Goal: Task Accomplishment & Management: Use online tool/utility

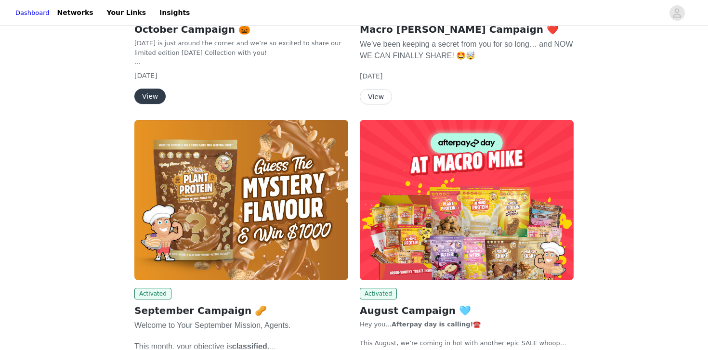
scroll to position [78, 0]
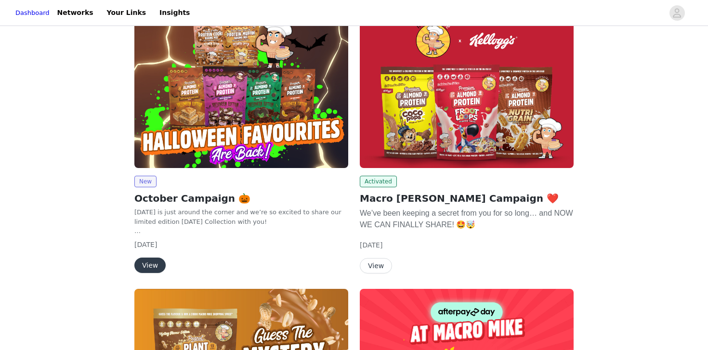
click at [152, 269] on button "View" at bounding box center [149, 265] width 31 height 15
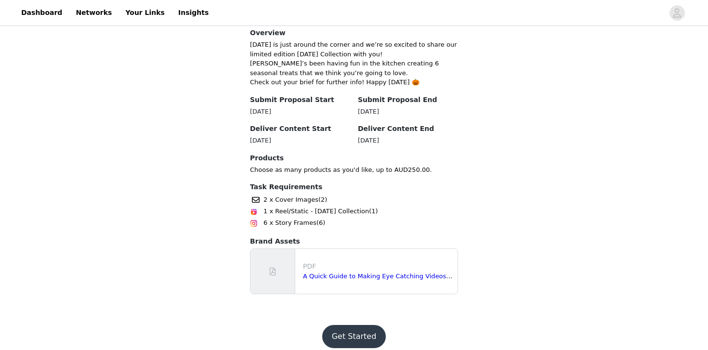
scroll to position [245, 0]
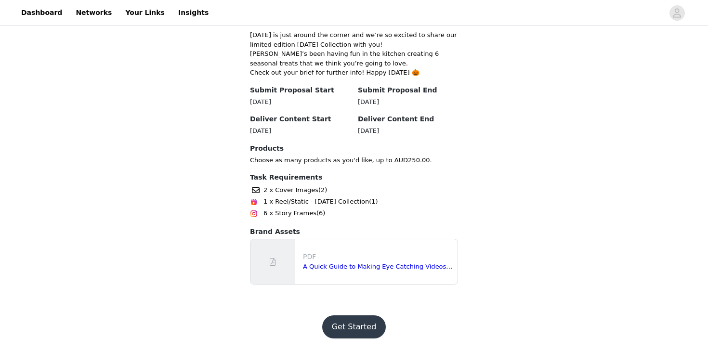
click at [351, 323] on button "Get Started" at bounding box center [354, 327] width 64 height 23
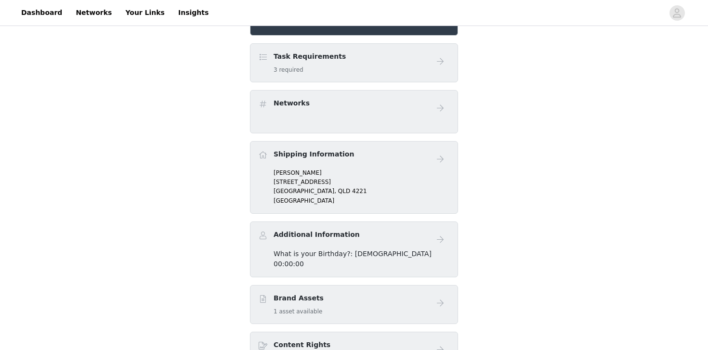
scroll to position [253, 0]
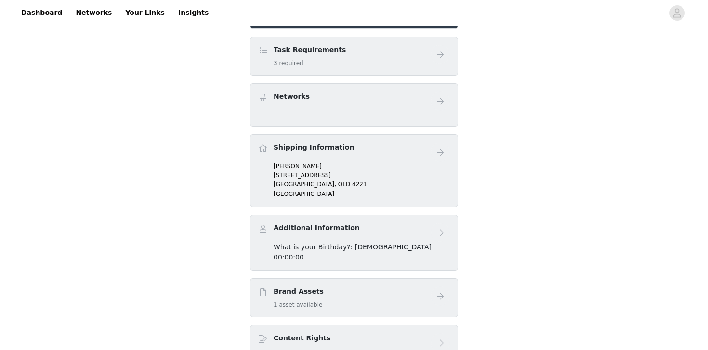
click at [392, 55] on div "Task Requirements 3 required" at bounding box center [344, 56] width 172 height 23
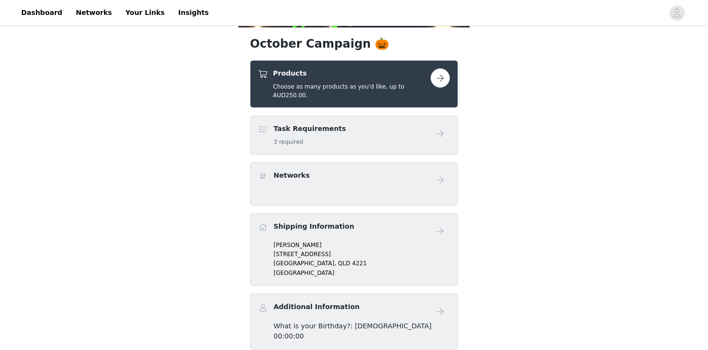
scroll to position [161, 0]
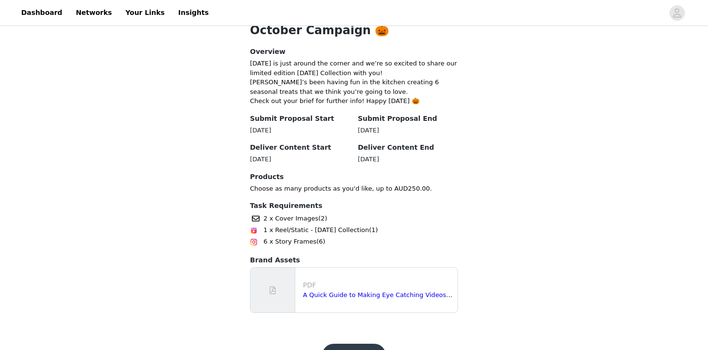
scroll to position [245, 0]
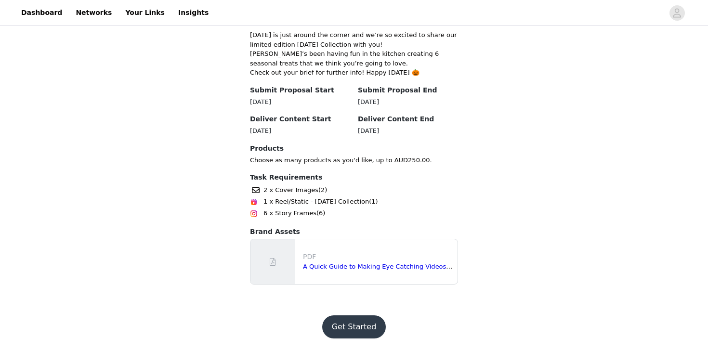
click at [362, 329] on button "Get Started" at bounding box center [354, 327] width 64 height 23
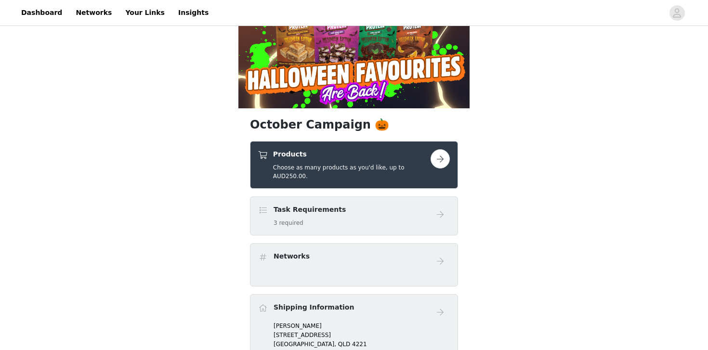
scroll to position [135, 0]
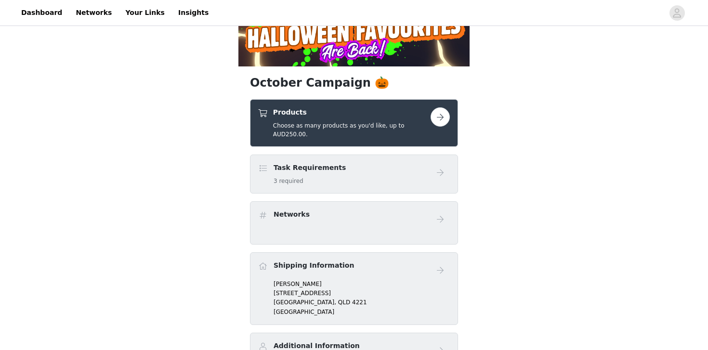
click at [443, 118] on button "button" at bounding box center [440, 116] width 19 height 19
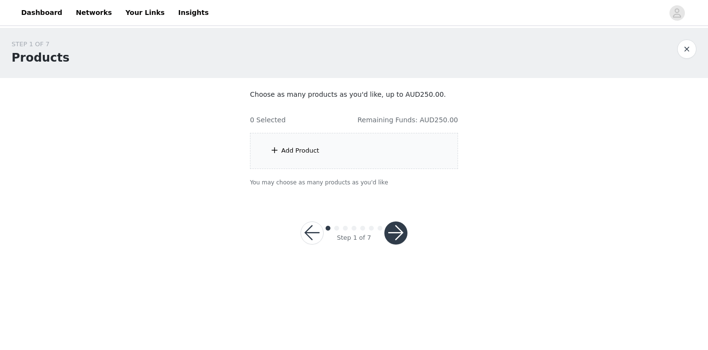
click at [325, 157] on div "Add Product" at bounding box center [354, 151] width 208 height 36
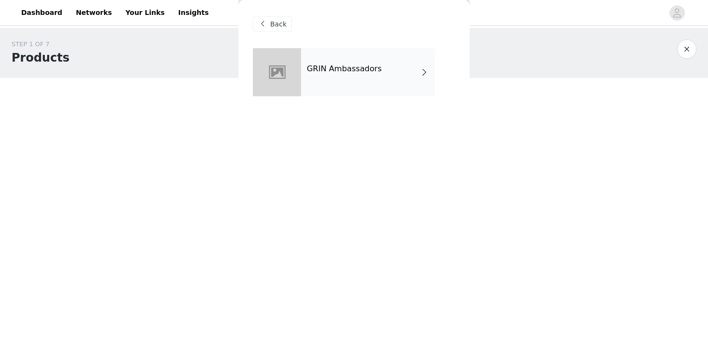
click at [358, 77] on div "GRIN Ambassadors" at bounding box center [368, 72] width 134 height 48
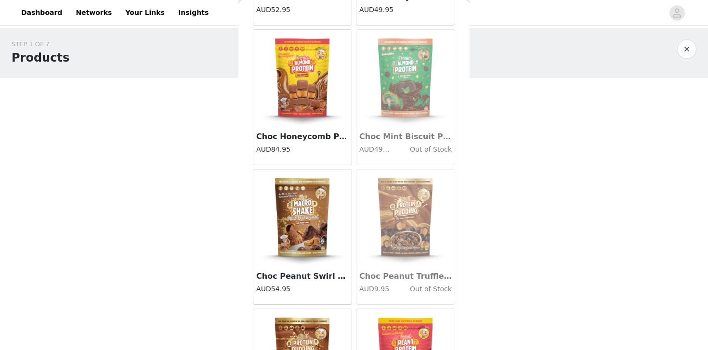
scroll to position [1124, 0]
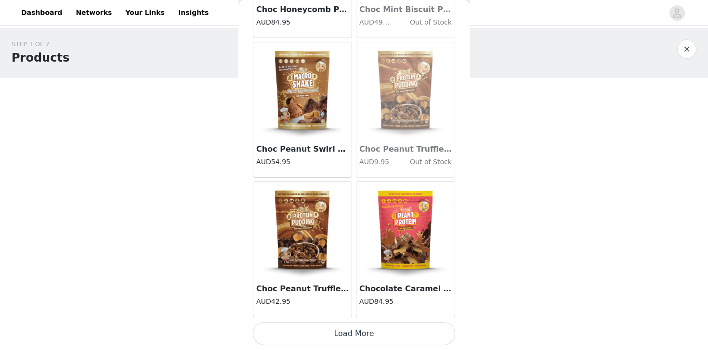
click at [342, 338] on button "Load More" at bounding box center [354, 333] width 202 height 23
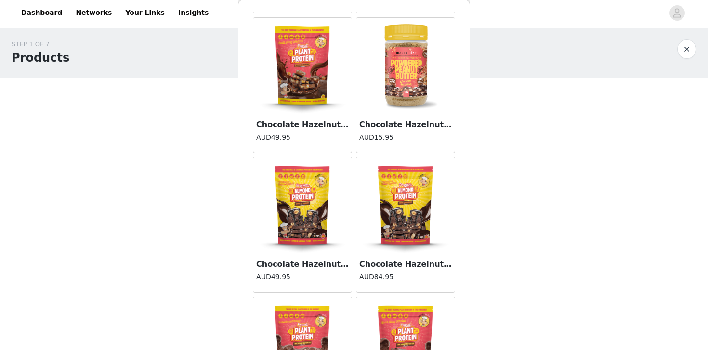
scroll to position [1646, 0]
